Goal: Task Accomplishment & Management: Complete application form

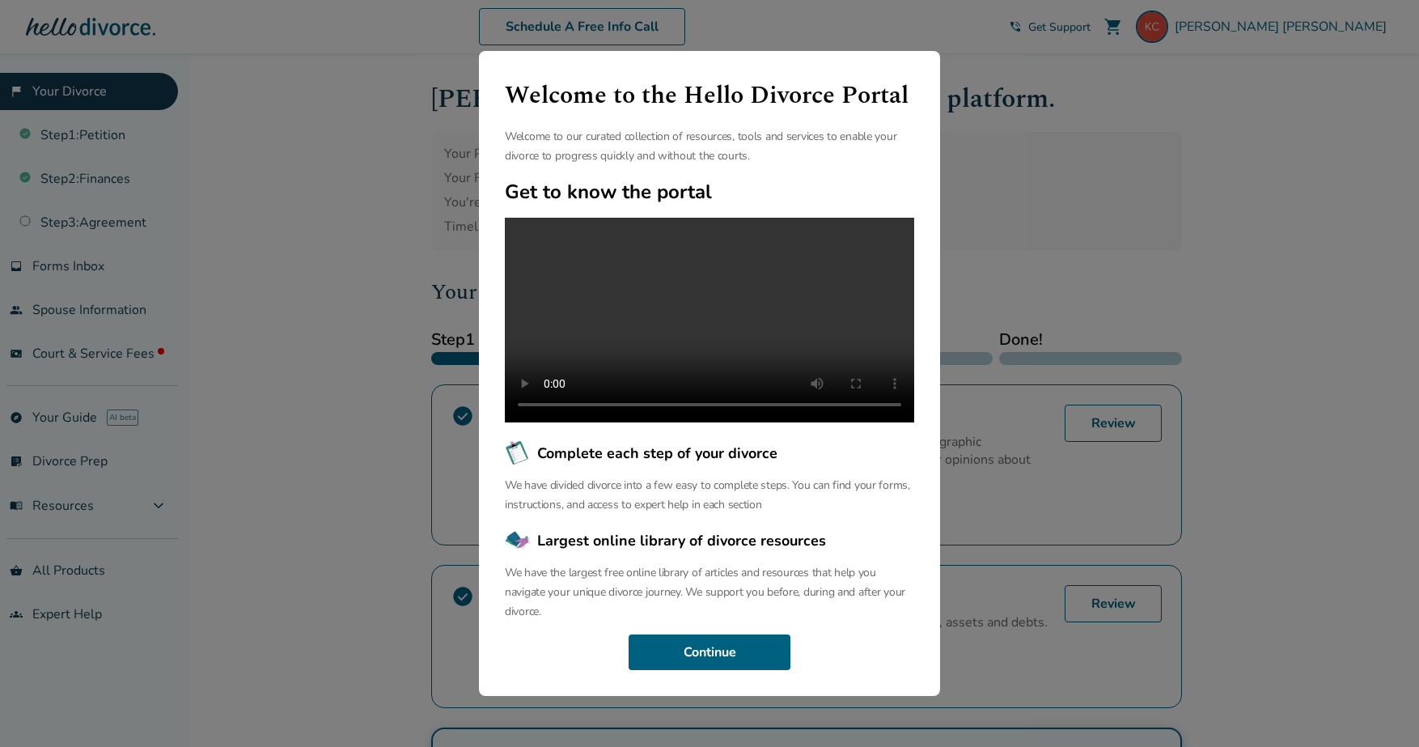
click at [1070, 193] on div "Welcome to the Hello Divorce Portal Welcome to our curated collection of resour…" at bounding box center [709, 373] width 1419 height 747
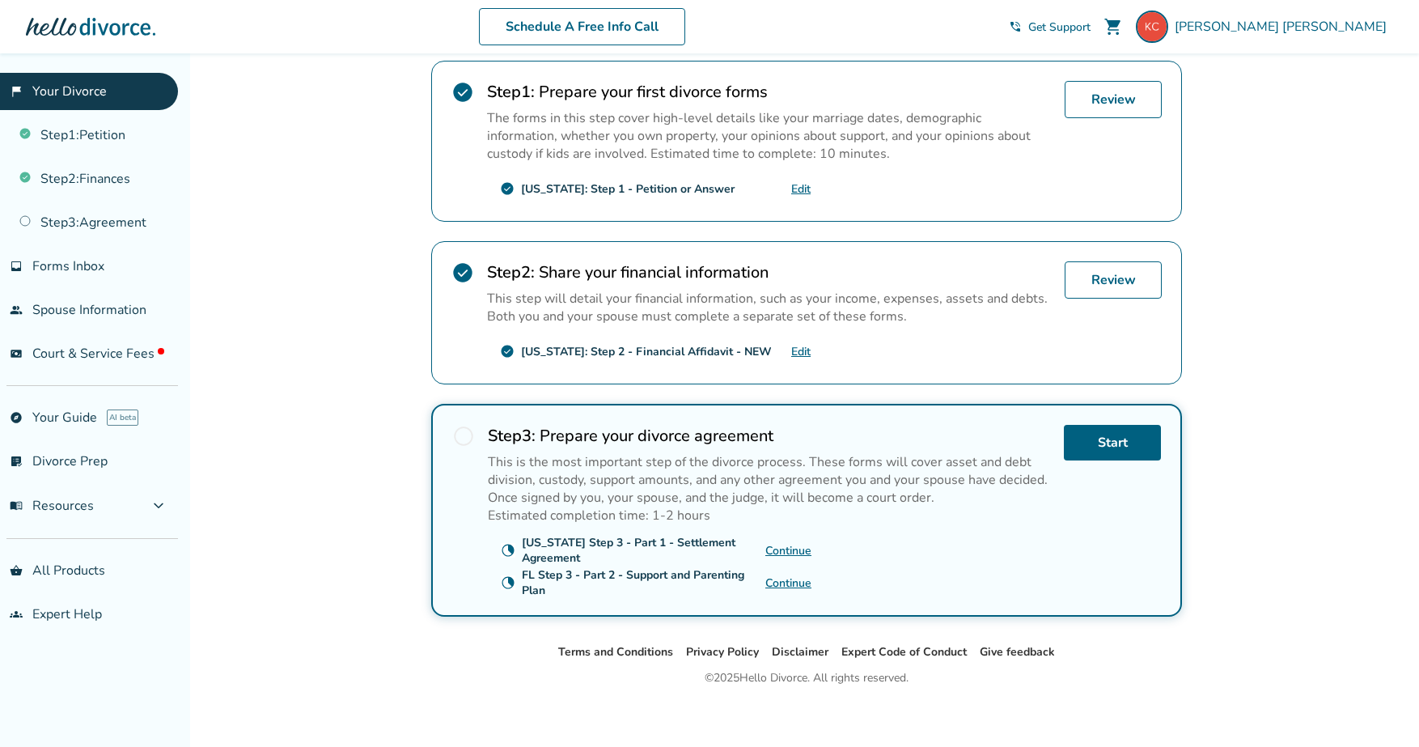
scroll to position [333, 0]
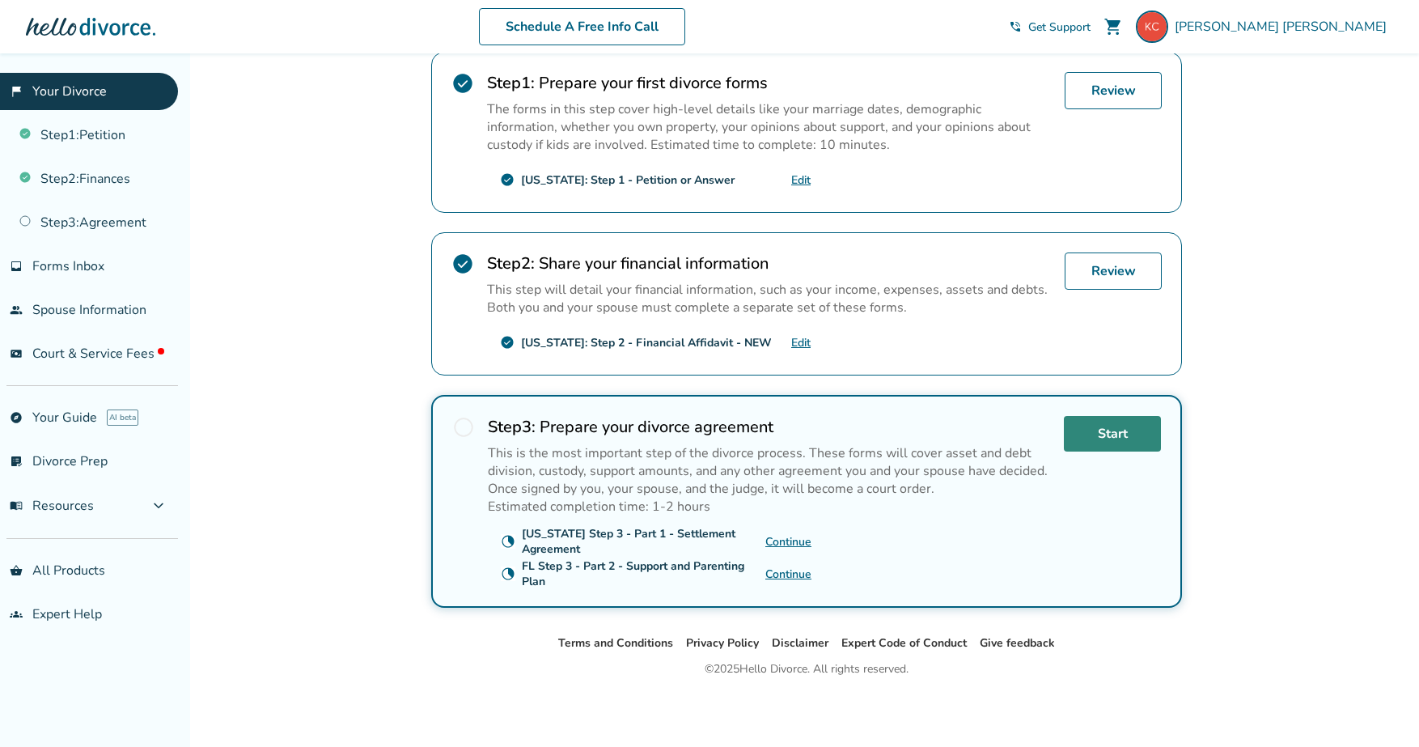
click at [1126, 430] on link "Start" at bounding box center [1112, 434] width 97 height 36
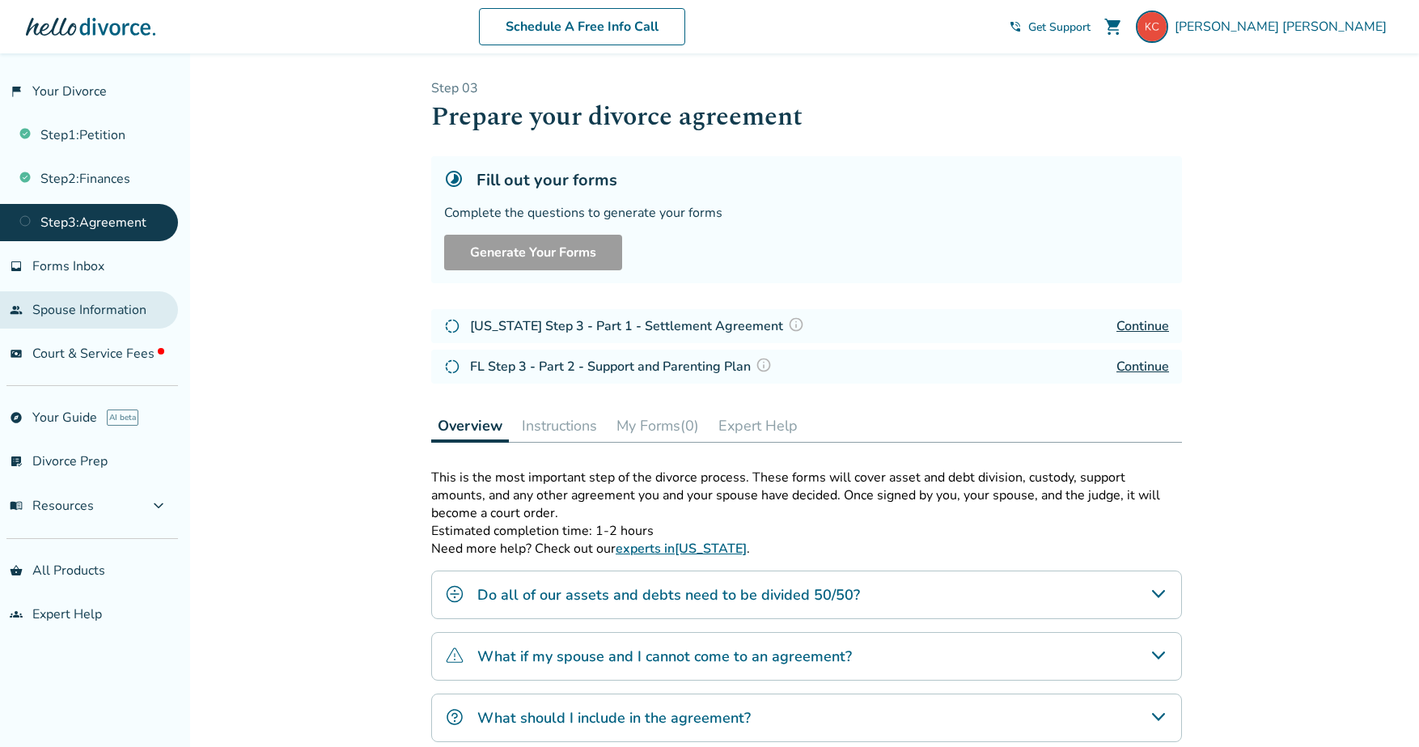
click at [109, 311] on link "people Spouse Information" at bounding box center [89, 309] width 178 height 37
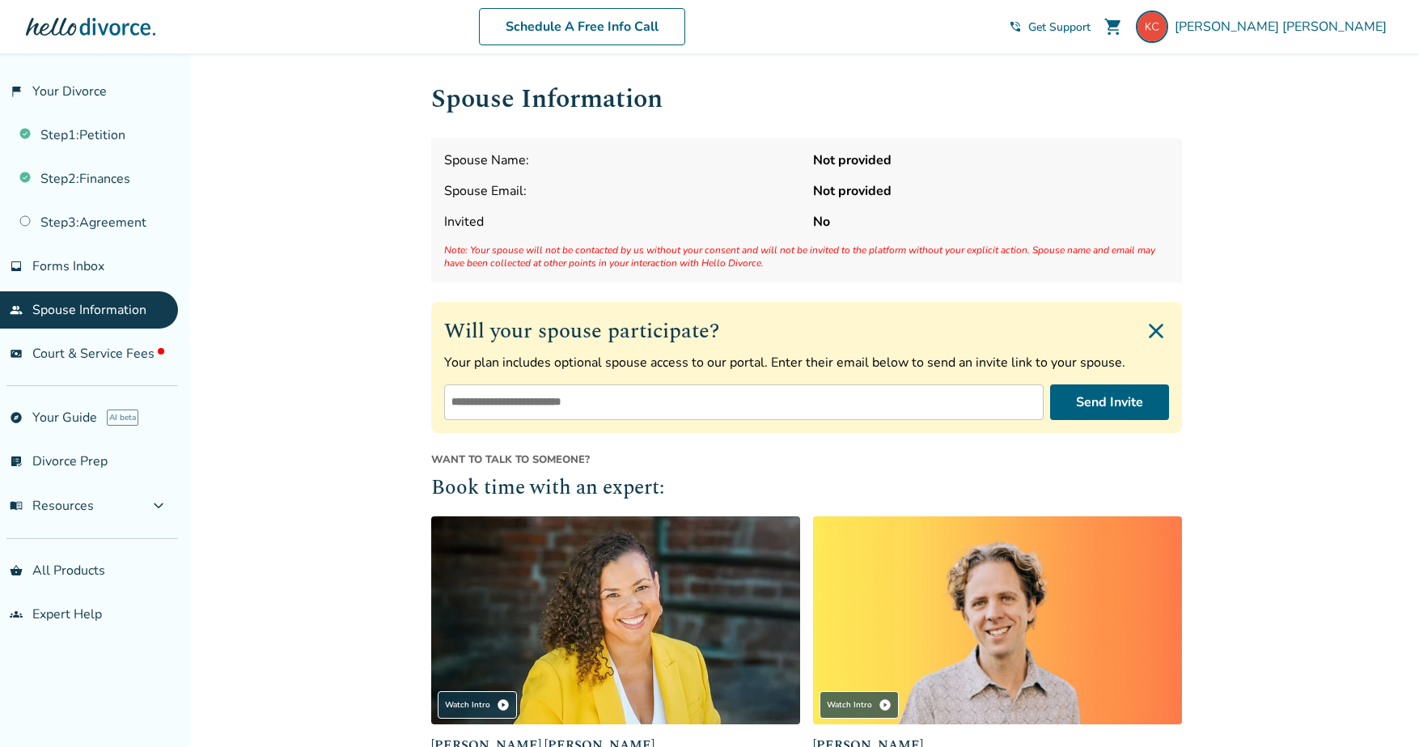
click at [307, 220] on div "Added to cart Spouse Information Spouse Name: Not provided Spouse Email: Not pr…" at bounding box center [709, 539] width 1419 height 972
click at [1168, 30] on img at bounding box center [1152, 27] width 32 height 32
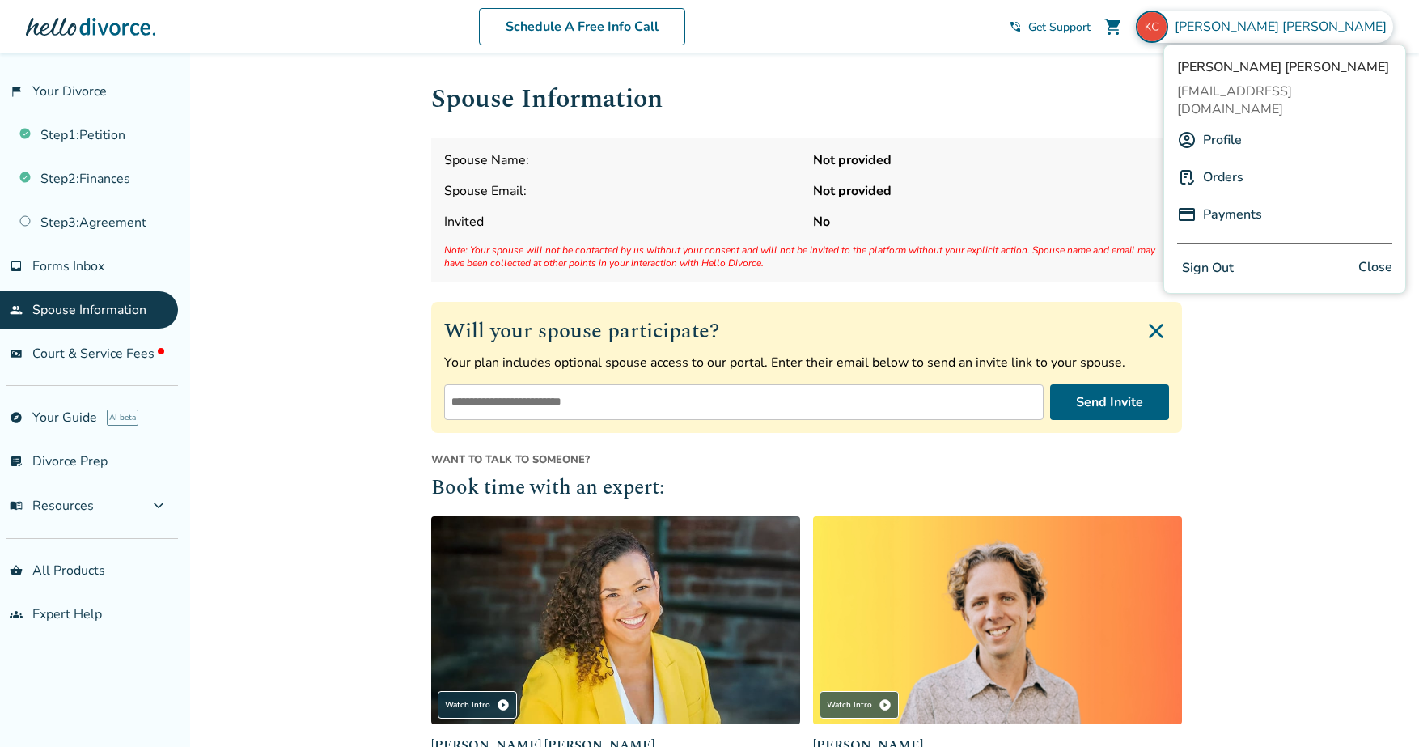
click at [1217, 256] on button "Sign Out" at bounding box center [1207, 267] width 61 height 23
